Goal: Transaction & Acquisition: Purchase product/service

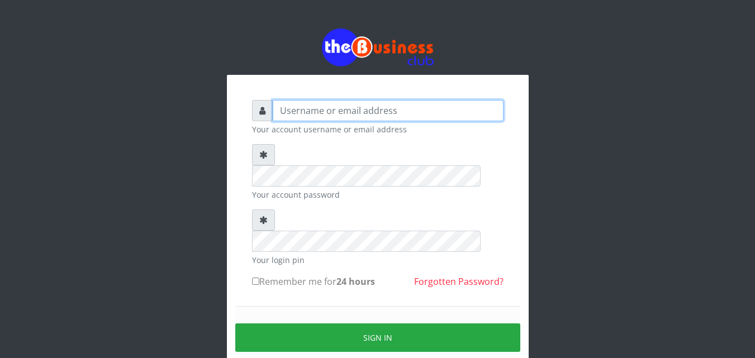
type input "Revgaly"
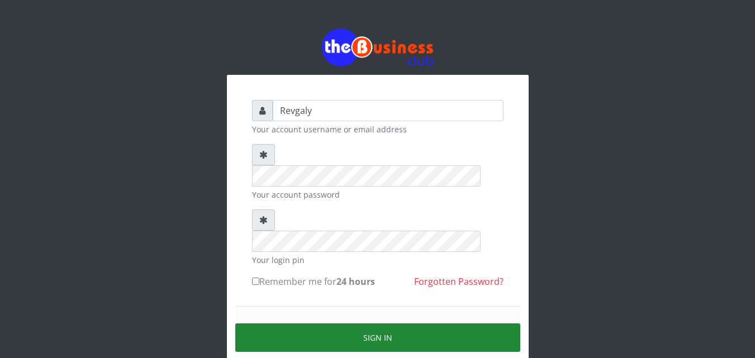
click at [299, 323] on button "Sign in" at bounding box center [377, 337] width 285 height 28
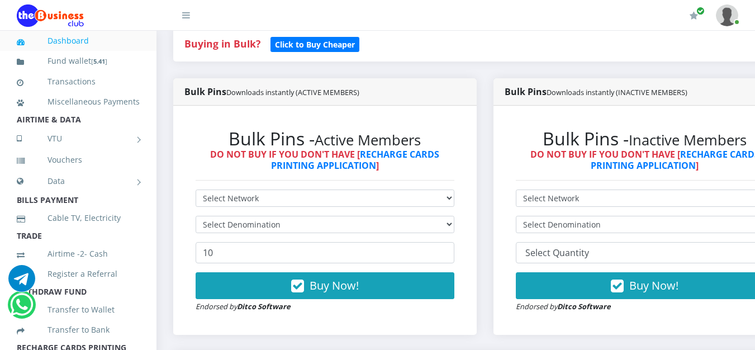
scroll to position [286, 0]
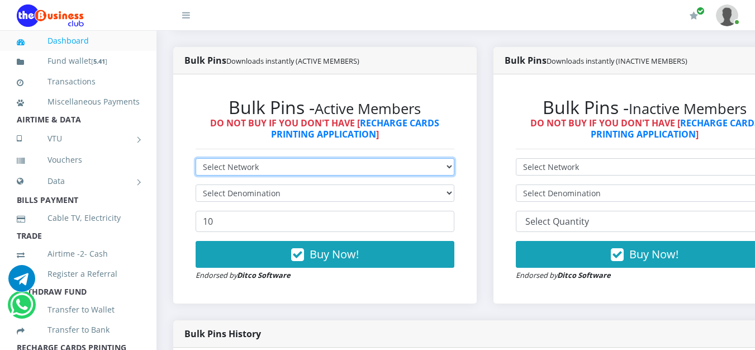
click at [451, 166] on select "Select Network MTN Globacom 9Mobile Airtel" at bounding box center [325, 166] width 259 height 17
select select "MTN"
click at [196, 160] on select "Select Network MTN Globacom 9Mobile Airtel" at bounding box center [325, 166] width 259 height 17
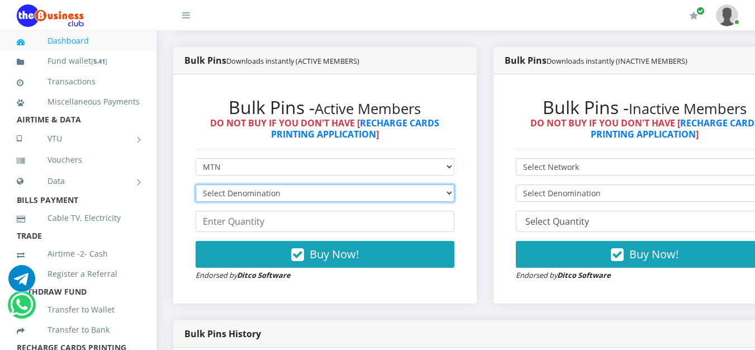
click at [452, 194] on select "Select Denomination MTN NGN100 - ₦96.99 MTN NGN200 - ₦193.98 MTN NGN400 - ₦387.…" at bounding box center [325, 192] width 259 height 17
select select "96.99-100"
click at [196, 186] on select "Select Denomination MTN NGN100 - ₦96.99 MTN NGN200 - ₦193.98 MTN NGN400 - ₦387.…" at bounding box center [325, 192] width 259 height 17
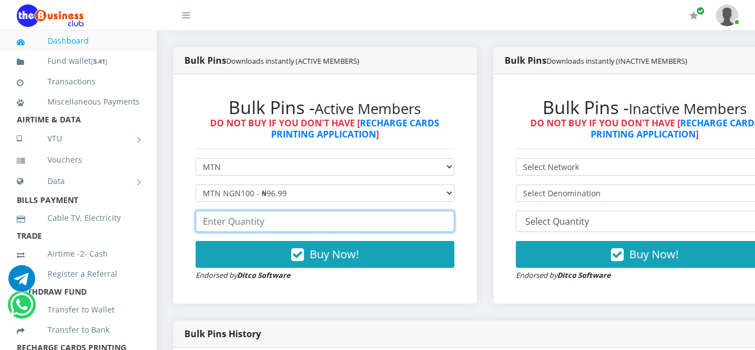
click at [426, 225] on input "number" at bounding box center [325, 221] width 259 height 21
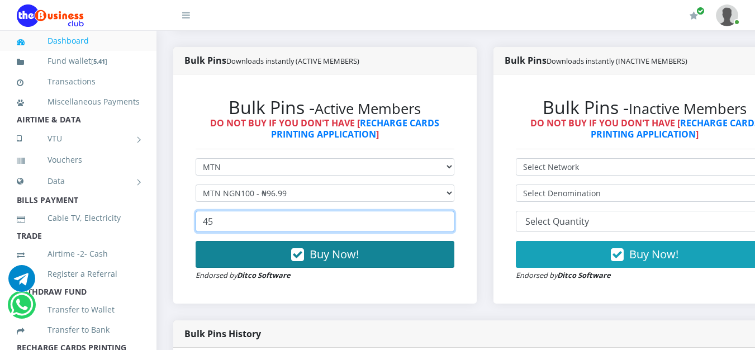
type input "45"
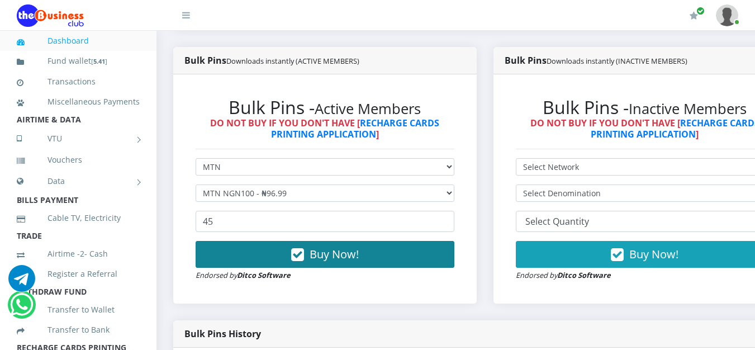
click at [351, 265] on button "Buy Now!" at bounding box center [325, 254] width 259 height 27
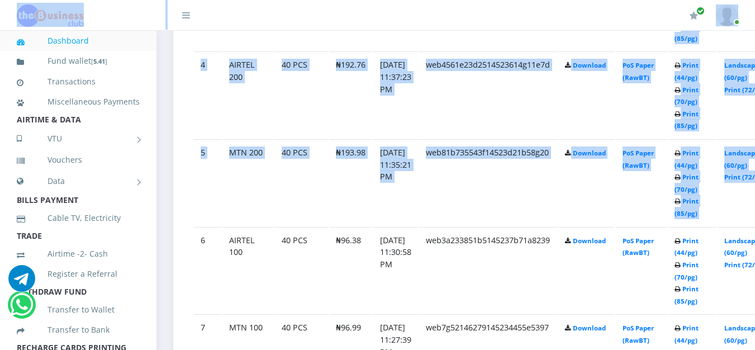
scroll to position [309, 0]
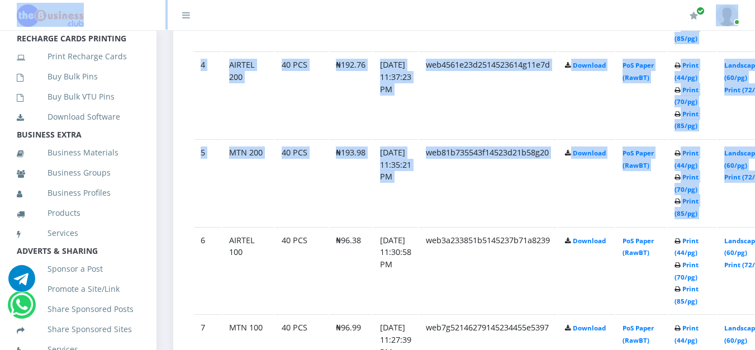
drag, startPoint x: 159, startPoint y: 247, endPoint x: 149, endPoint y: 234, distance: 16.3
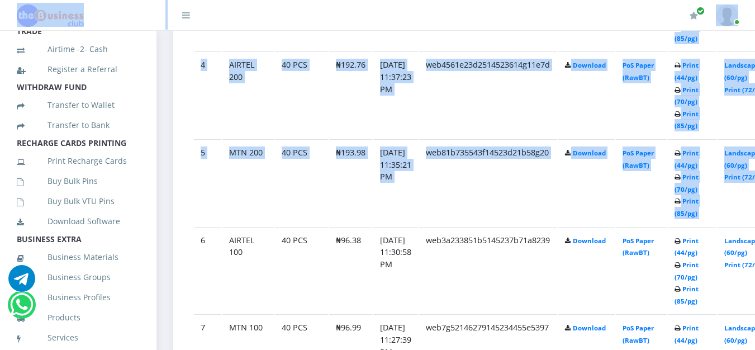
scroll to position [203, 0]
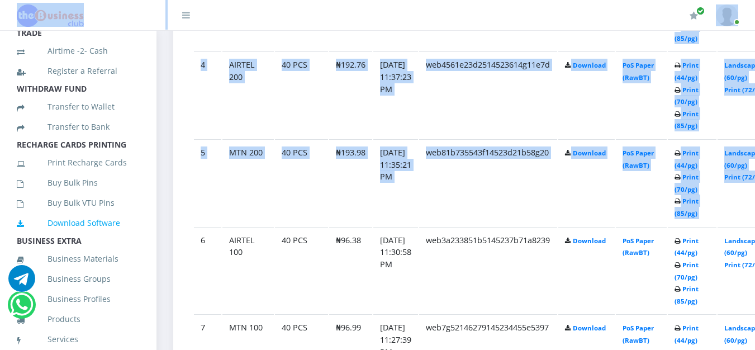
click at [90, 235] on link "Download Software" at bounding box center [78, 223] width 123 height 26
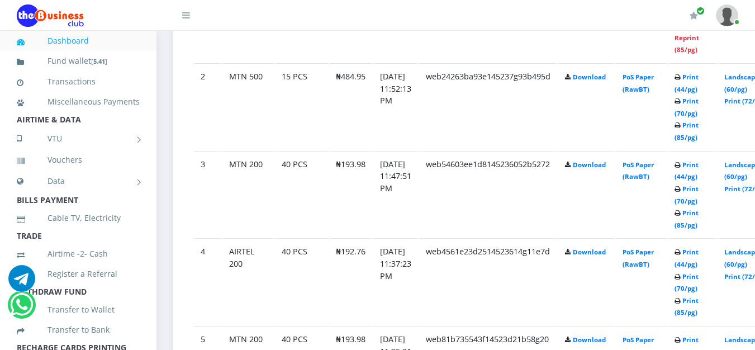
scroll to position [722, 0]
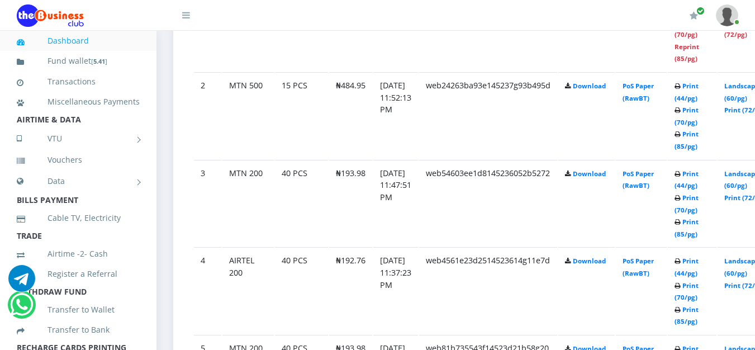
click at [725, 11] on img at bounding box center [727, 15] width 22 height 22
click at [686, 77] on link "Logout" at bounding box center [696, 78] width 73 height 18
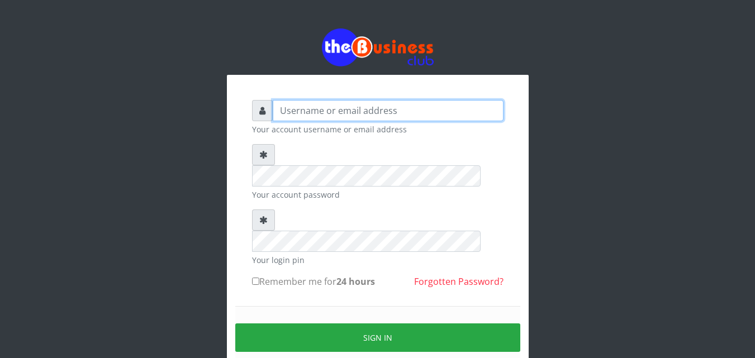
type input "Revgaly"
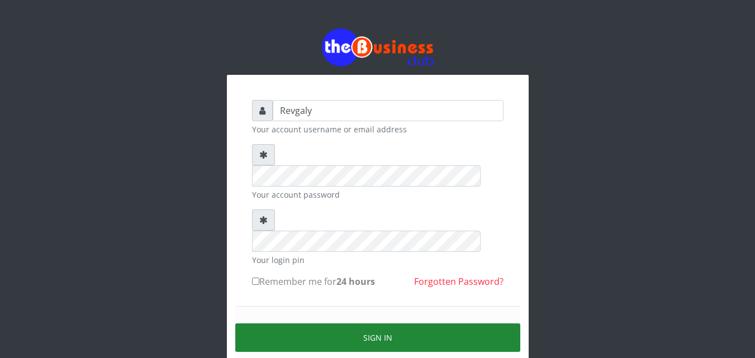
click at [325, 323] on button "Sign in" at bounding box center [377, 337] width 285 height 28
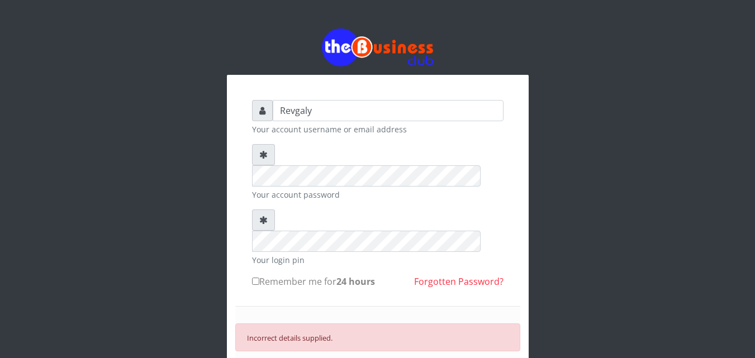
click at [257, 278] on input "Remember me for 24 hours" at bounding box center [255, 281] width 7 height 7
checkbox input "true"
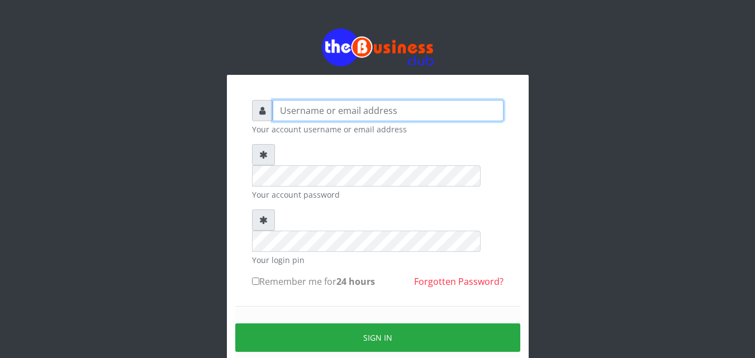
type input "Revgaly"
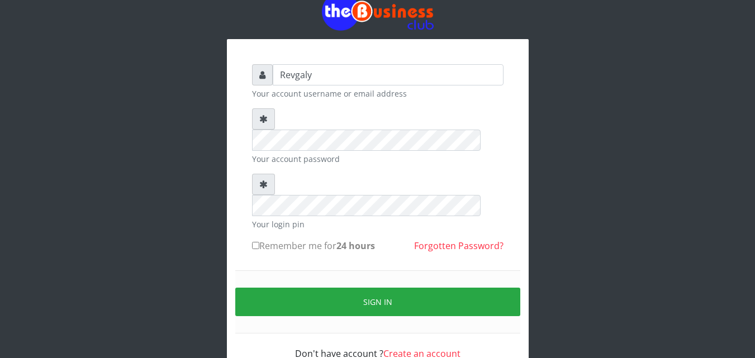
scroll to position [44, 0]
